Goal: Information Seeking & Learning: Learn about a topic

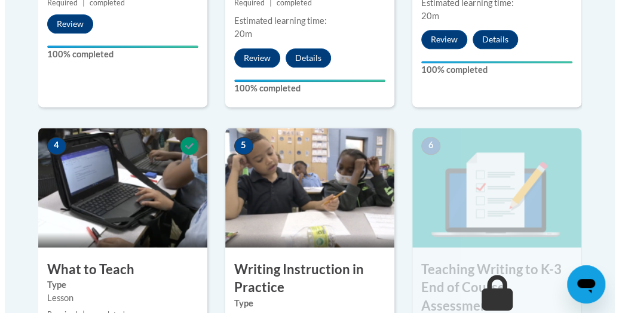
scroll to position [800, 0]
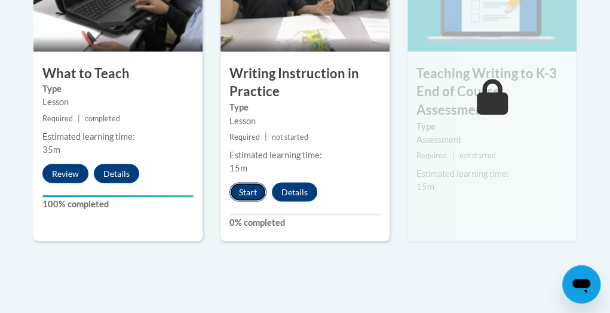
click at [249, 191] on button "Start" at bounding box center [248, 191] width 37 height 19
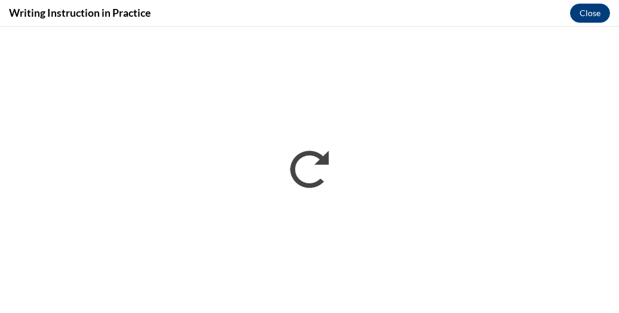
scroll to position [0, 0]
